Goal: Information Seeking & Learning: Check status

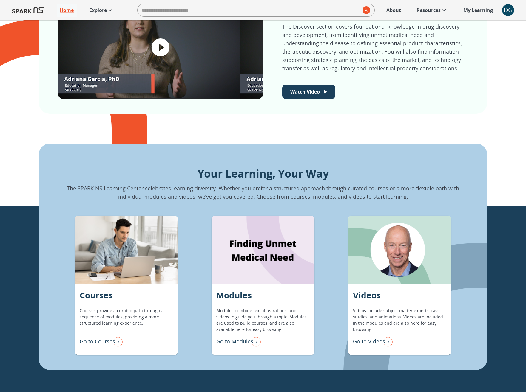
scroll to position [442, 0]
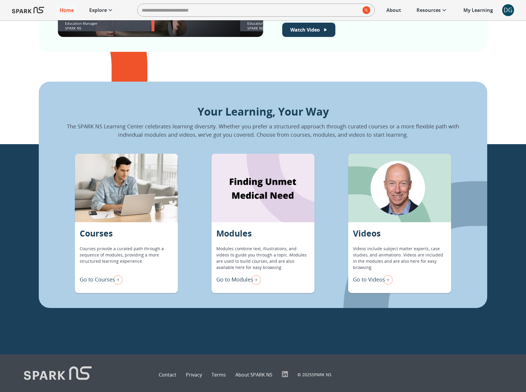
click at [239, 275] on div "Go to Modules" at bounding box center [238, 280] width 44 height 13
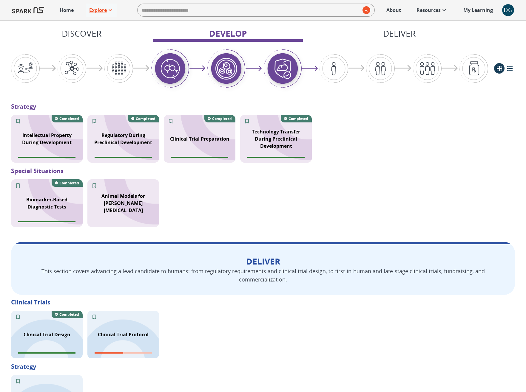
scroll to position [622, 0]
click at [120, 332] on p "Clinical Trial Protocol" at bounding box center [123, 329] width 51 height 7
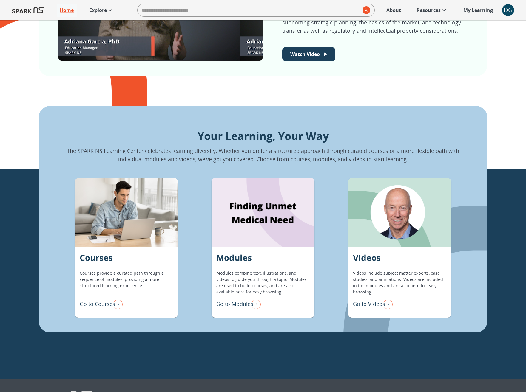
scroll to position [445, 0]
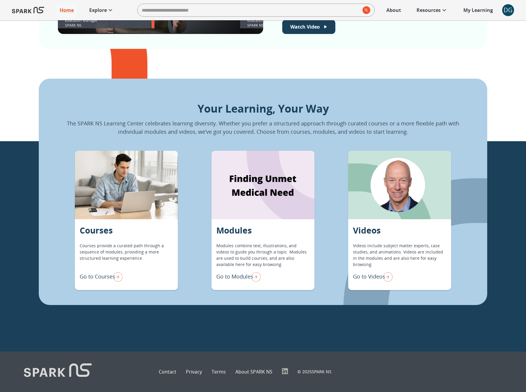
click at [234, 281] on div "Go to Modules" at bounding box center [238, 277] width 44 height 13
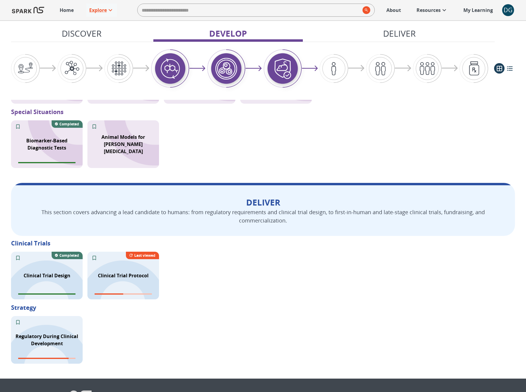
scroll to position [708, 0]
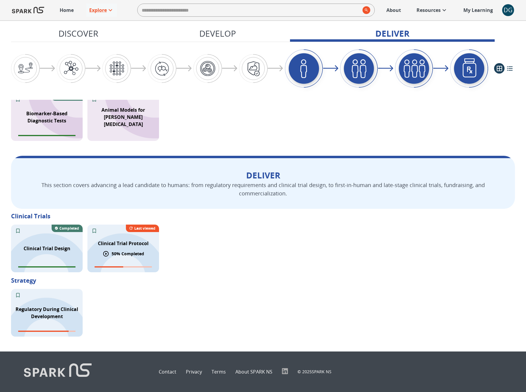
click at [131, 251] on p "50 % Completed" at bounding box center [127, 254] width 32 height 6
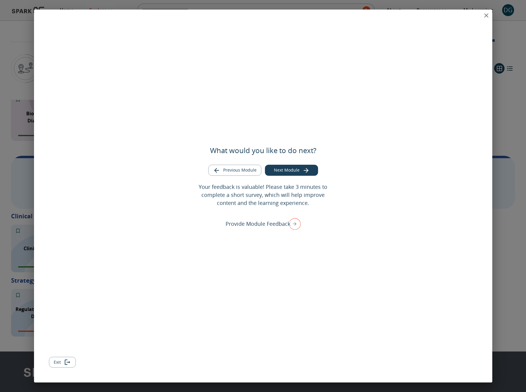
click at [491, 15] on button "close" at bounding box center [486, 16] width 12 height 12
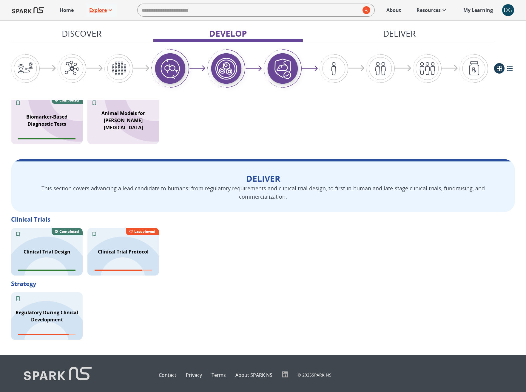
scroll to position [708, 0]
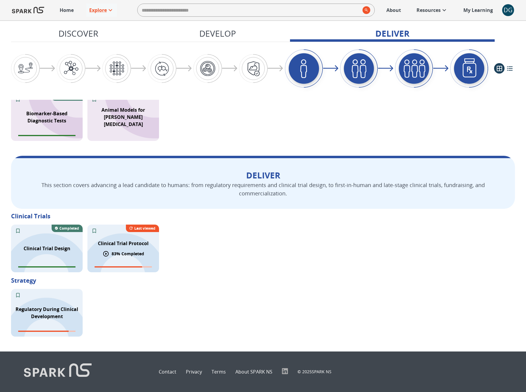
click at [104, 234] on div "Clinical Trial Protocol 83 % Completed Last viewed" at bounding box center [123, 249] width 72 height 48
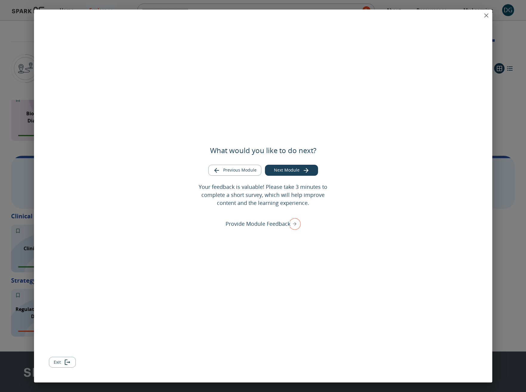
click at [485, 16] on icon "close" at bounding box center [485, 15] width 7 height 7
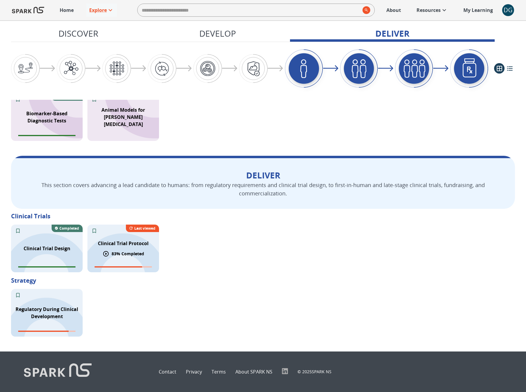
click at [124, 238] on div "Clinical Trial Protocol" at bounding box center [123, 243] width 58 height 14
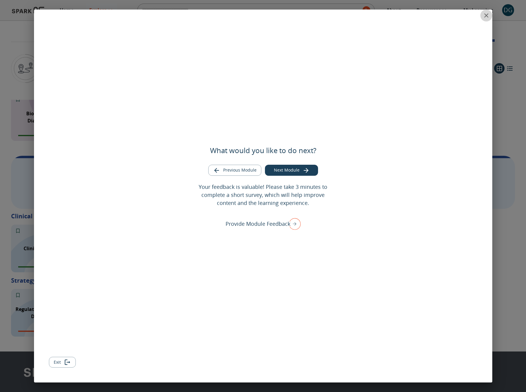
click at [486, 15] on icon "close" at bounding box center [486, 15] width 4 height 4
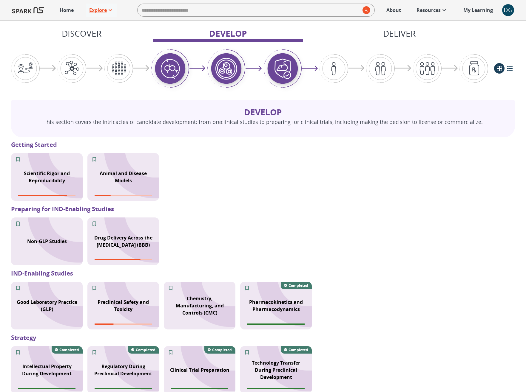
scroll to position [386, 0]
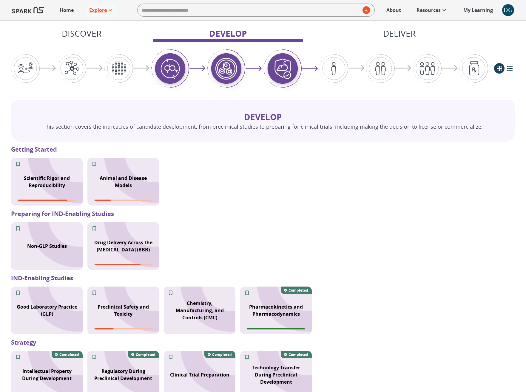
click at [503, 10] on div "DG" at bounding box center [508, 10] width 12 height 12
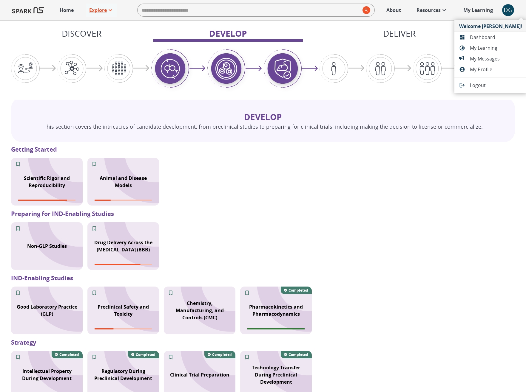
click at [465, 36] on div at bounding box center [464, 37] width 11 height 6
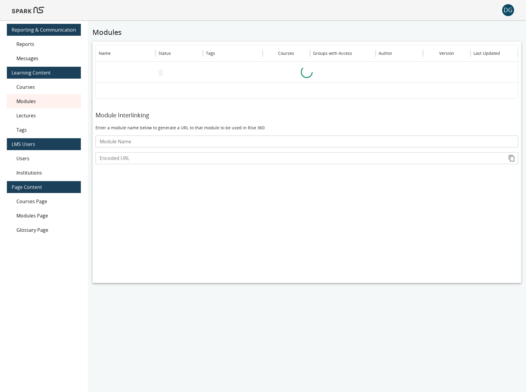
click at [39, 56] on span "Messages" at bounding box center [46, 58] width 60 height 7
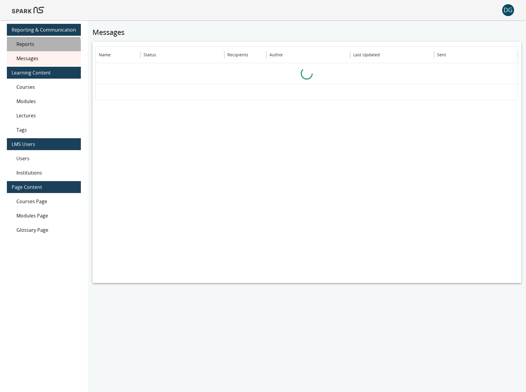
click at [36, 48] on div "Reports" at bounding box center [44, 44] width 74 height 14
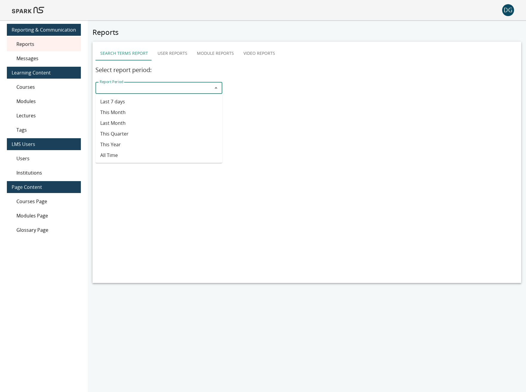
click at [170, 86] on input "Report Period" at bounding box center [153, 88] width 113 height 8
click at [110, 100] on li "Last 7 days" at bounding box center [158, 101] width 127 height 11
type input "**********"
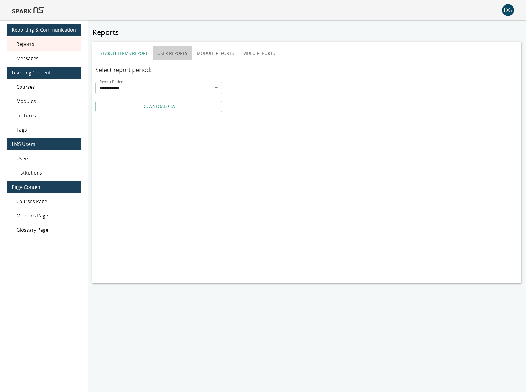
click at [173, 56] on button "User Reports" at bounding box center [172, 53] width 39 height 14
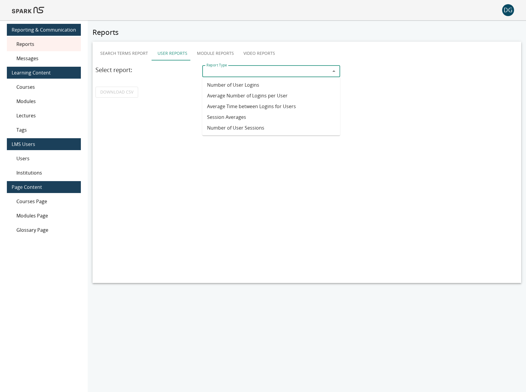
click at [232, 69] on input "Report Type" at bounding box center [266, 71] width 124 height 8
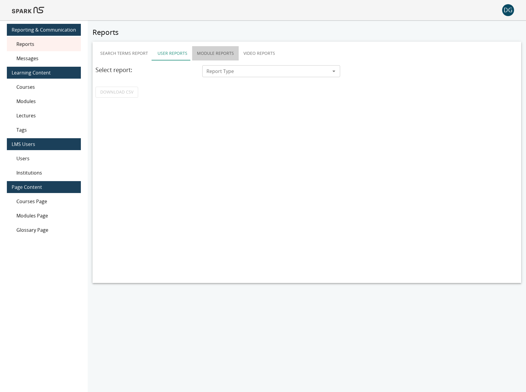
click at [215, 51] on button "Module Reports" at bounding box center [215, 53] width 47 height 14
click at [219, 70] on input "Report Type" at bounding box center [266, 71] width 124 height 8
click at [27, 58] on span "Messages" at bounding box center [46, 58] width 60 height 7
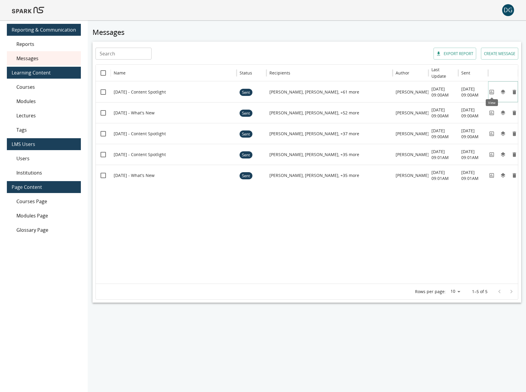
click at [492, 91] on icon "View" at bounding box center [491, 92] width 6 height 6
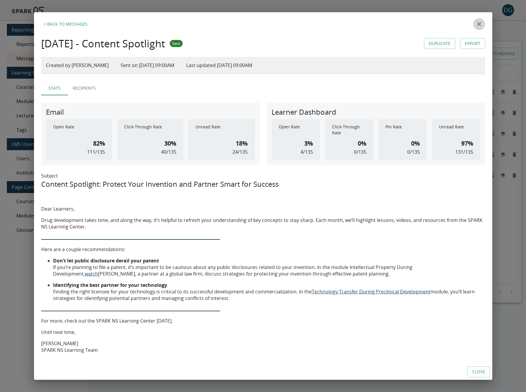
click at [480, 25] on icon "close" at bounding box center [478, 24] width 7 height 7
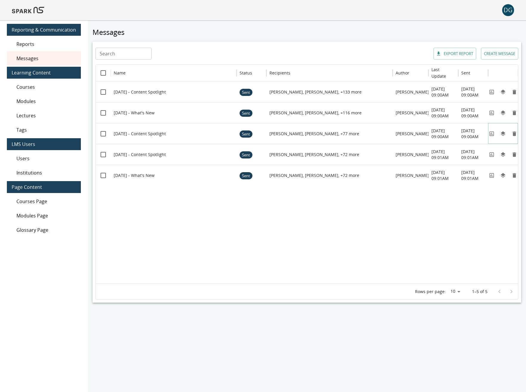
click at [491, 136] on icon "View" at bounding box center [491, 134] width 6 height 6
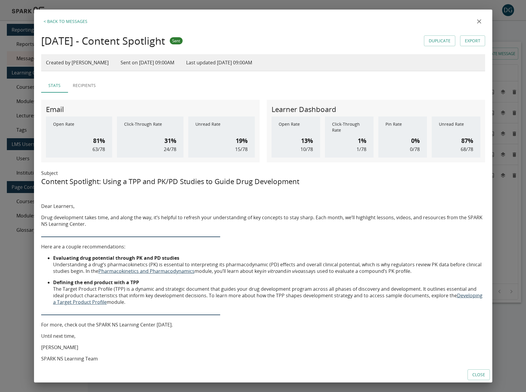
click at [479, 22] on icon "close" at bounding box center [478, 21] width 7 height 7
click at [479, 22] on div "Messages Search Search EXPORT REPORT CREATE MESSAGE Name Status Recipients Auth…" at bounding box center [307, 216] width 438 height 392
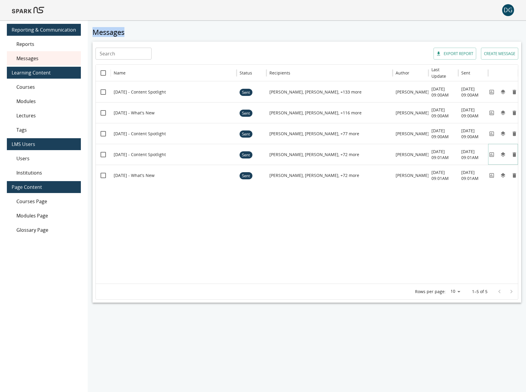
click at [492, 156] on icon "View" at bounding box center [491, 154] width 4 height 4
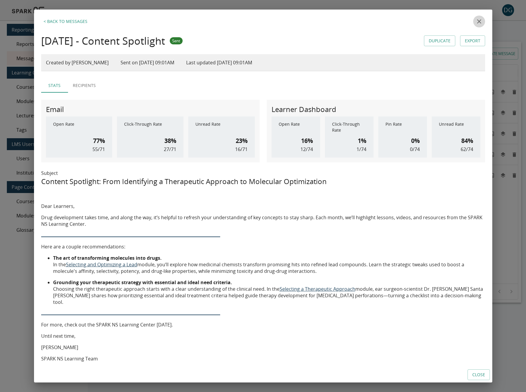
click at [478, 19] on icon "close" at bounding box center [478, 21] width 7 height 7
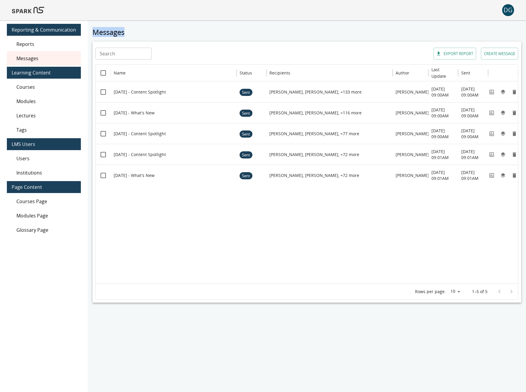
click at [441, 26] on div "Messages Search Search EXPORT REPORT CREATE MESSAGE Name Status Recipients Auth…" at bounding box center [307, 216] width 438 height 392
